Goal: Book appointment/travel/reservation

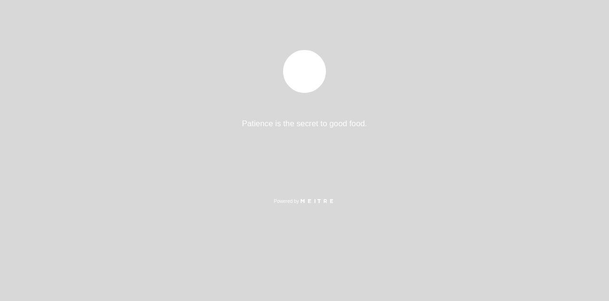
select select "es"
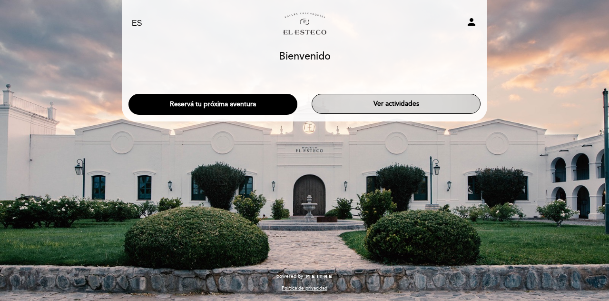
click at [366, 104] on button "Ver actividades" at bounding box center [396, 104] width 169 height 20
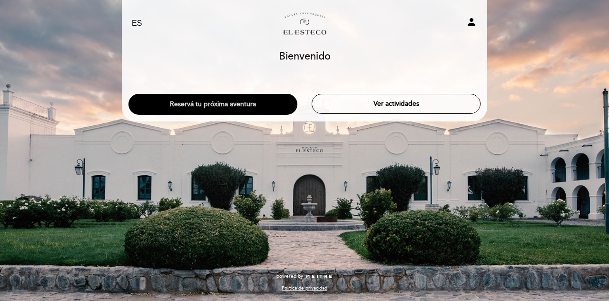
click at [206, 108] on button "Reservá tu próxima aventura" at bounding box center [212, 104] width 169 height 21
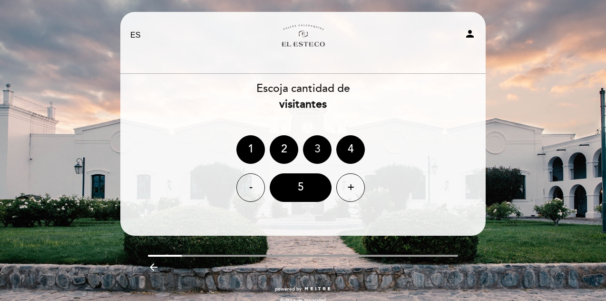
click at [323, 146] on div "3" at bounding box center [317, 149] width 29 height 29
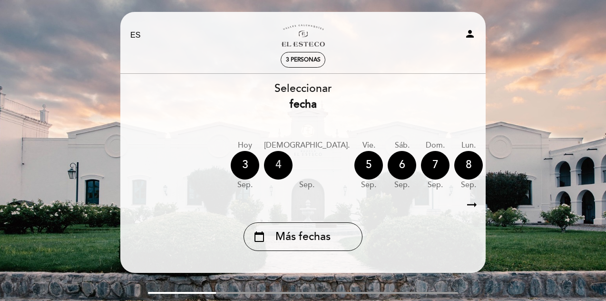
click at [274, 165] on div "4" at bounding box center [278, 165] width 29 height 29
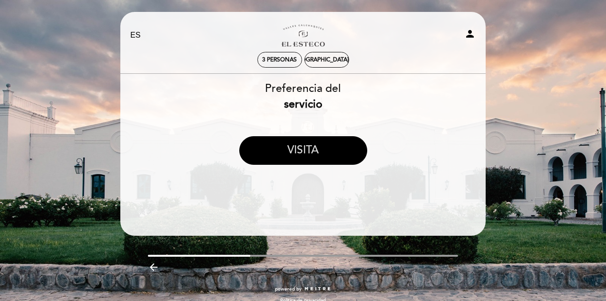
click at [296, 147] on button "VISITA" at bounding box center [303, 150] width 128 height 29
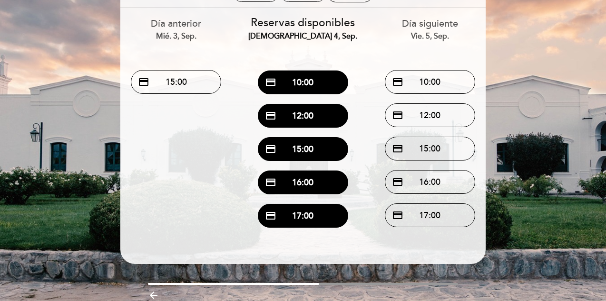
scroll to position [79, 0]
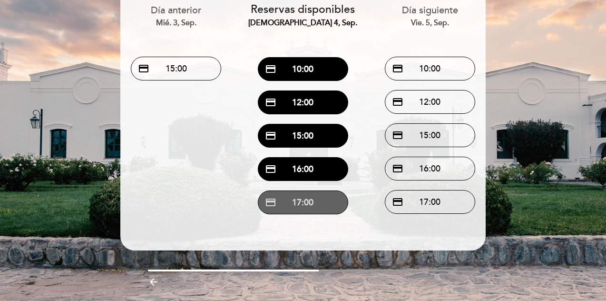
click at [301, 206] on button "credit_card 17:00" at bounding box center [303, 202] width 90 height 24
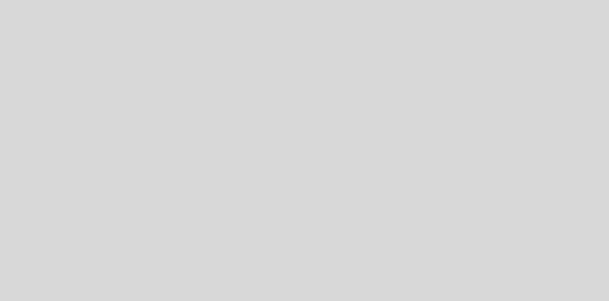
select select "es"
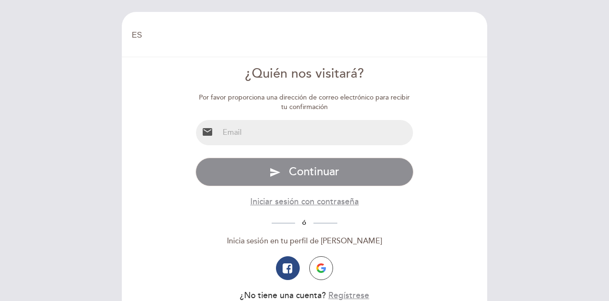
click at [285, 132] on input "email" at bounding box center [316, 132] width 195 height 25
type input "[EMAIL_ADDRESS][DOMAIN_NAME]"
click at [196, 157] on button "send Continuar" at bounding box center [305, 171] width 218 height 29
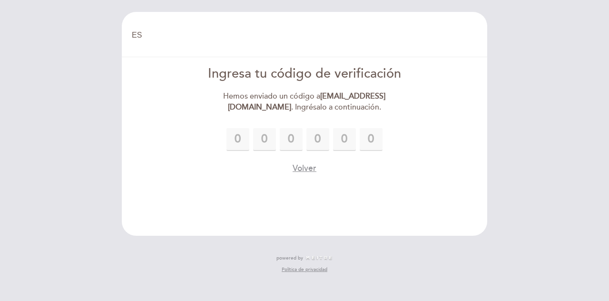
type input "5"
type input "1"
type input "5"
type input "1"
type input "2"
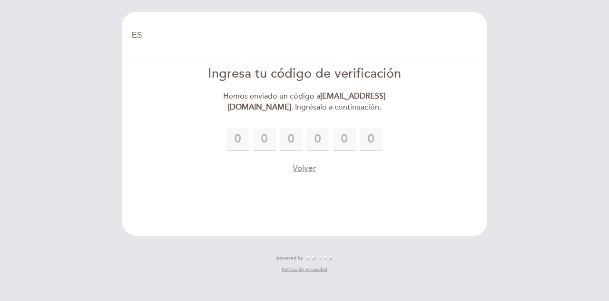
type input "2"
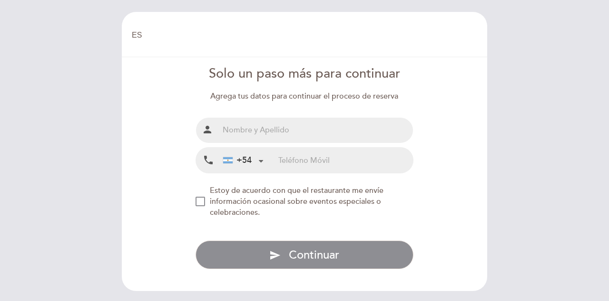
click at [368, 135] on input "text" at bounding box center [316, 130] width 195 height 25
type input "ZE mar"
click at [194, 202] on form "Solo un paso más para continuar Agrega tus datos para continuar el proceso de r…" at bounding box center [304, 167] width 352 height 204
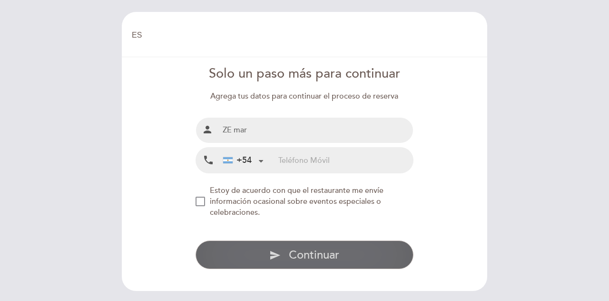
click at [267, 252] on button "send Continuar" at bounding box center [305, 254] width 218 height 29
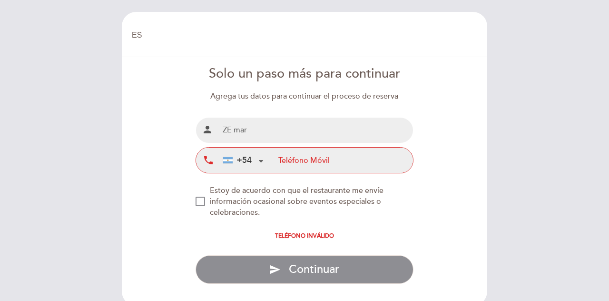
click at [309, 161] on input "tel" at bounding box center [345, 159] width 135 height 25
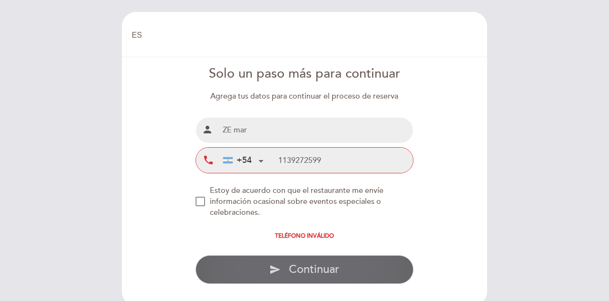
type input "1139272599"
click at [319, 258] on button "send Continuar" at bounding box center [305, 269] width 218 height 29
